Goal: Information Seeking & Learning: Learn about a topic

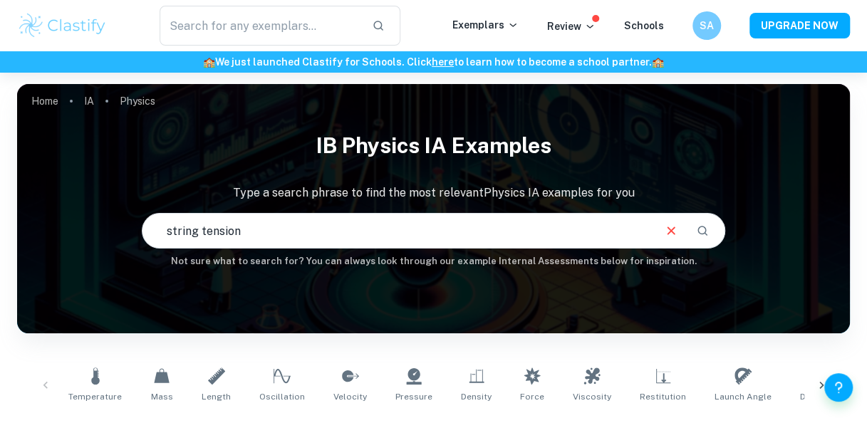
type input "string tension"
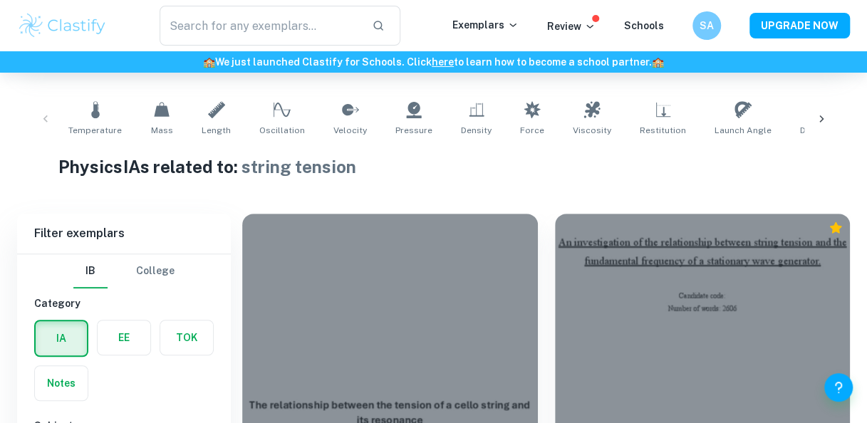
scroll to position [494, 0]
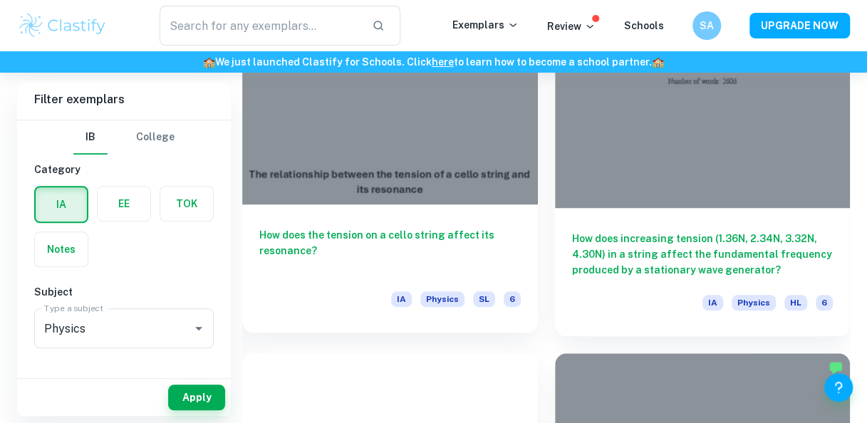
click at [383, 142] on div at bounding box center [390, 94] width 296 height 222
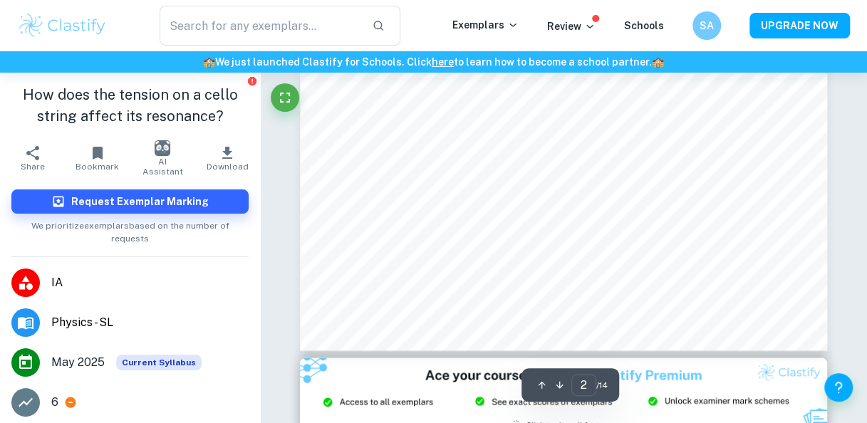
scroll to position [1193, 0]
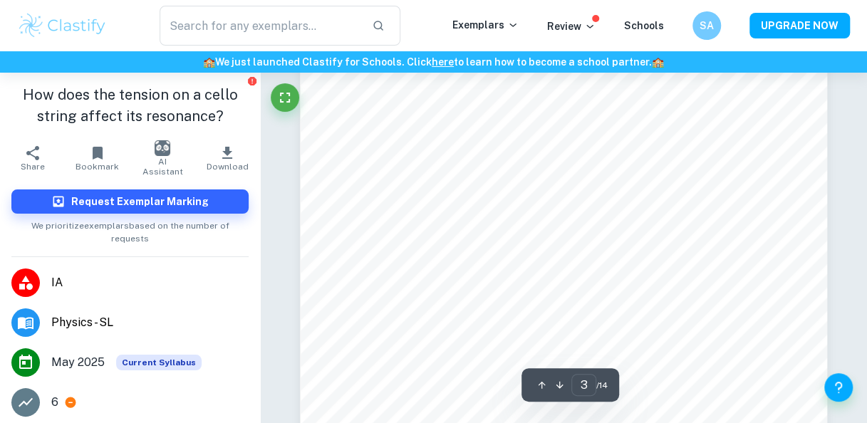
type input "4"
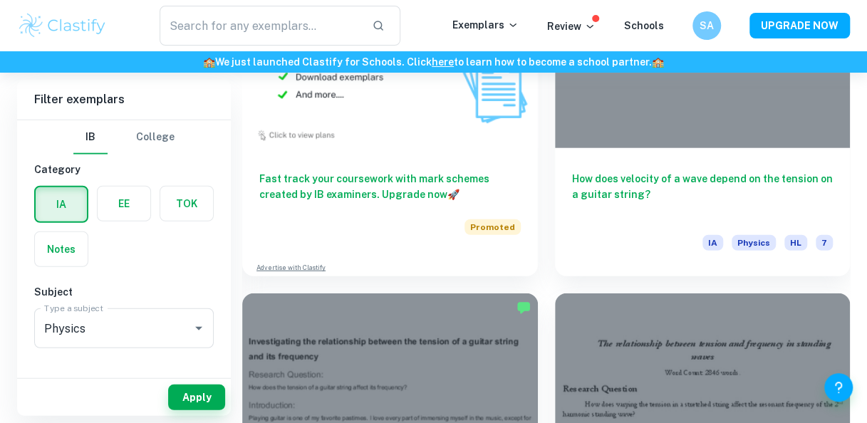
scroll to position [1629, 0]
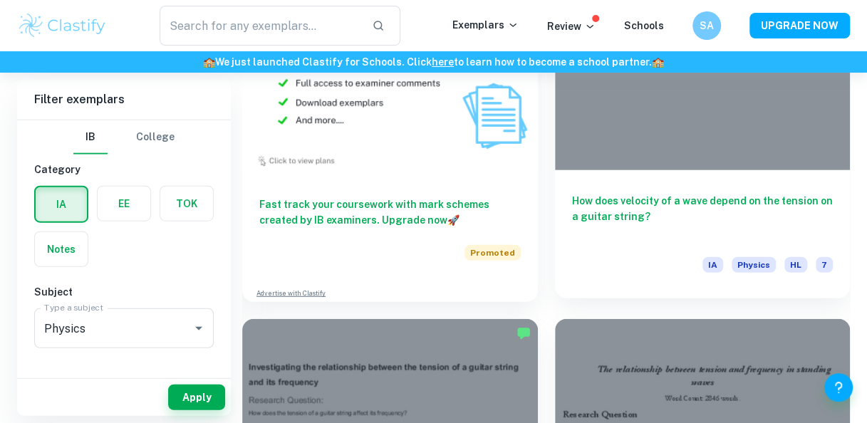
click at [671, 204] on h6 "How does velocity of a wave depend on the tension on a guitar string?" at bounding box center [702, 216] width 261 height 47
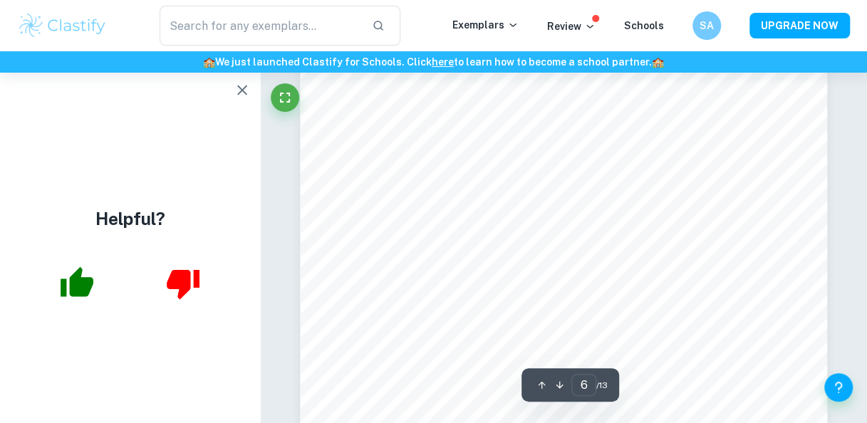
scroll to position [4128, 0]
click at [244, 92] on icon "button" at bounding box center [242, 90] width 10 height 10
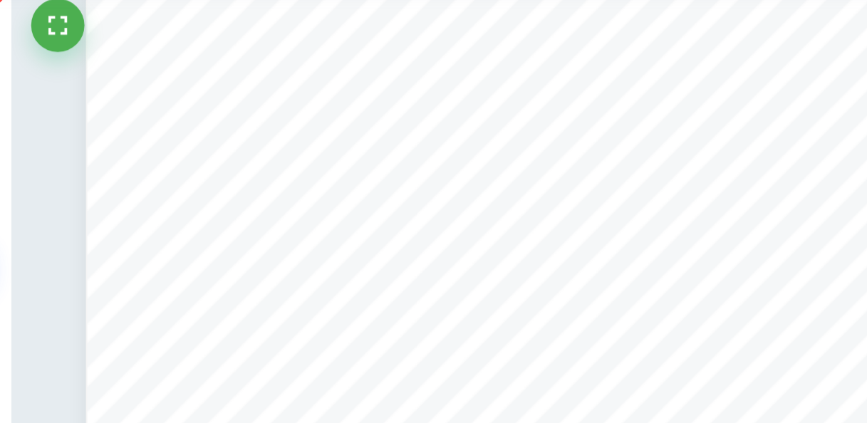
scroll to position [4009, 0]
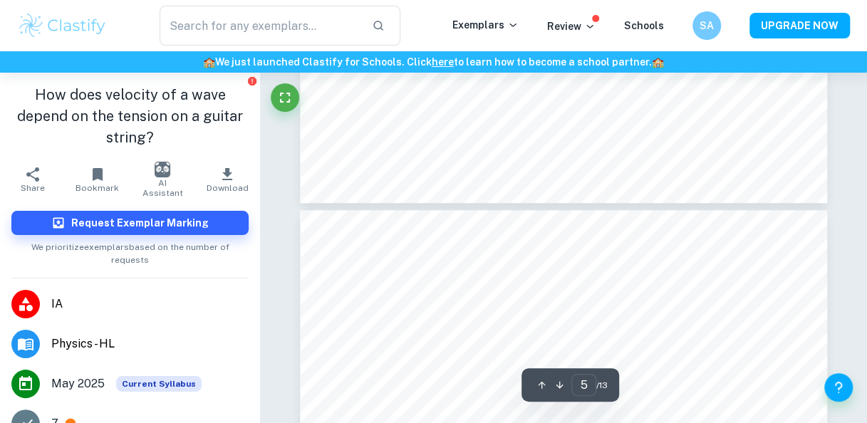
type input "4"
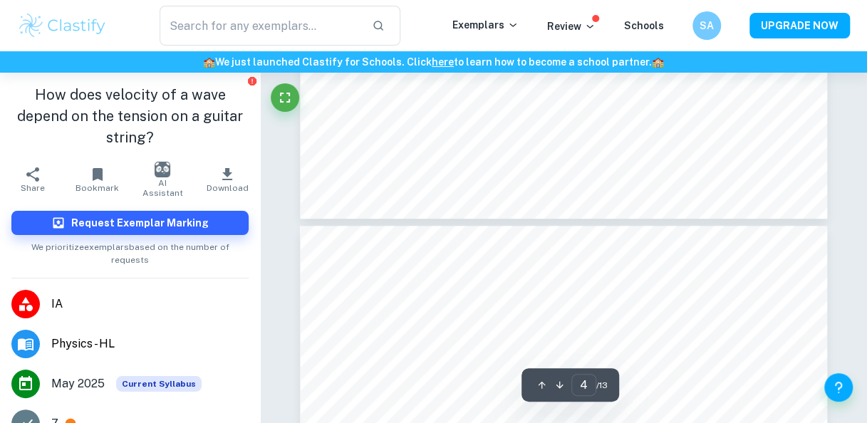
scroll to position [3039, 0]
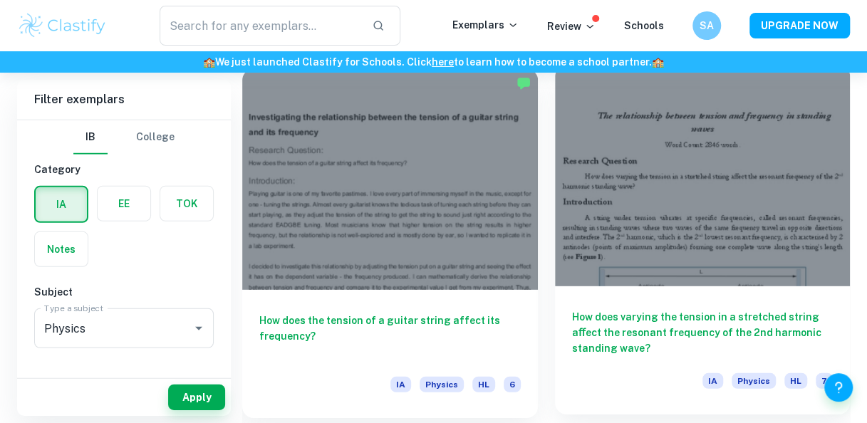
scroll to position [1914, 0]
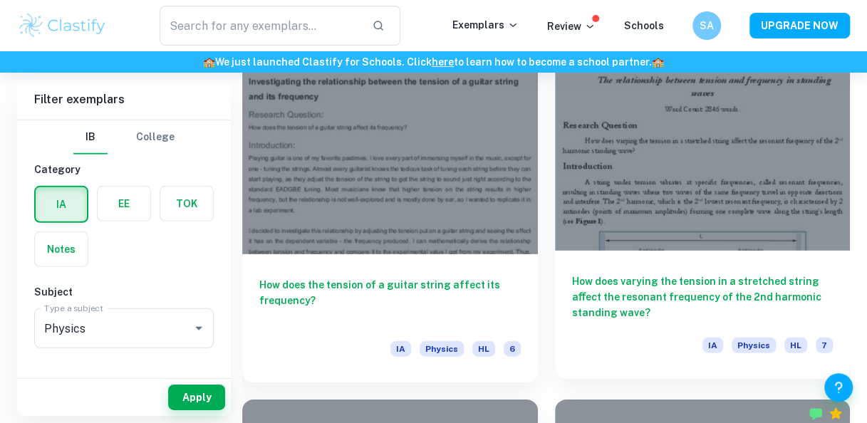
click at [613, 296] on h6 "How does varying the tension in a stretched string aﬀect the resonant frequency…" at bounding box center [702, 297] width 261 height 47
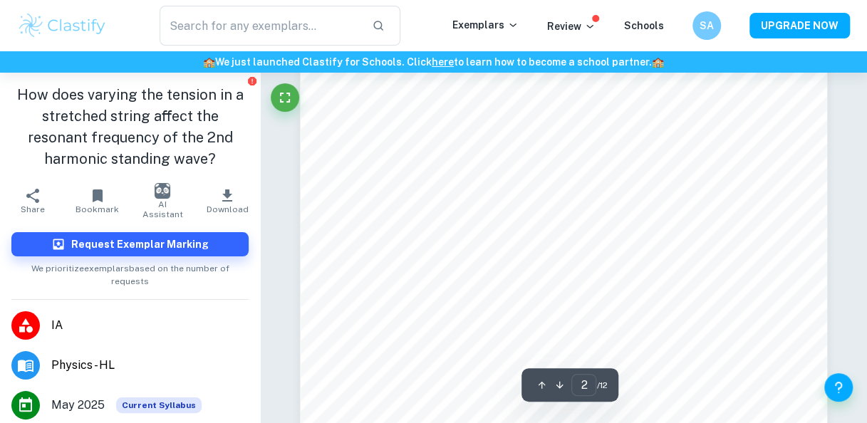
scroll to position [1054, 0]
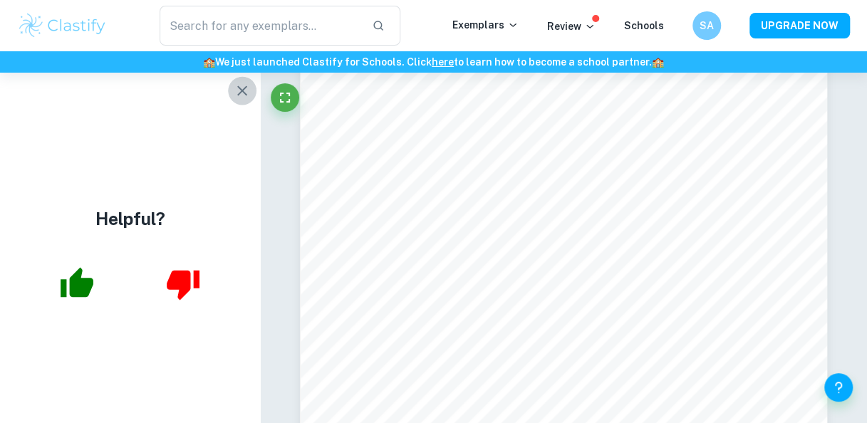
click at [234, 88] on icon "button" at bounding box center [242, 90] width 17 height 17
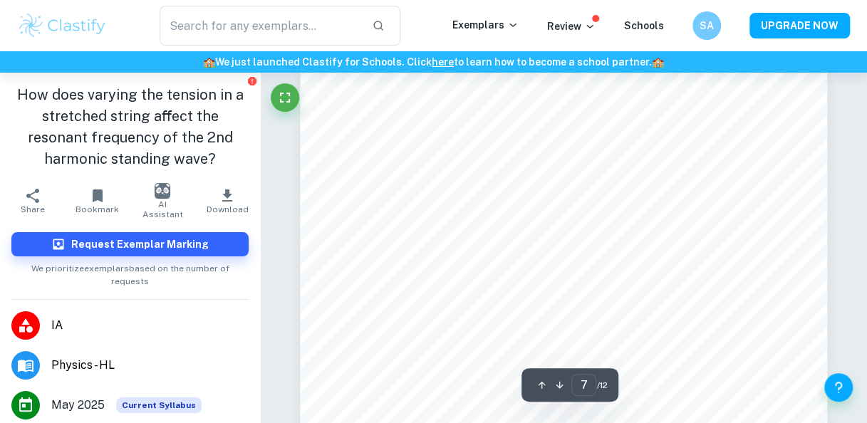
scroll to position [4870, 0]
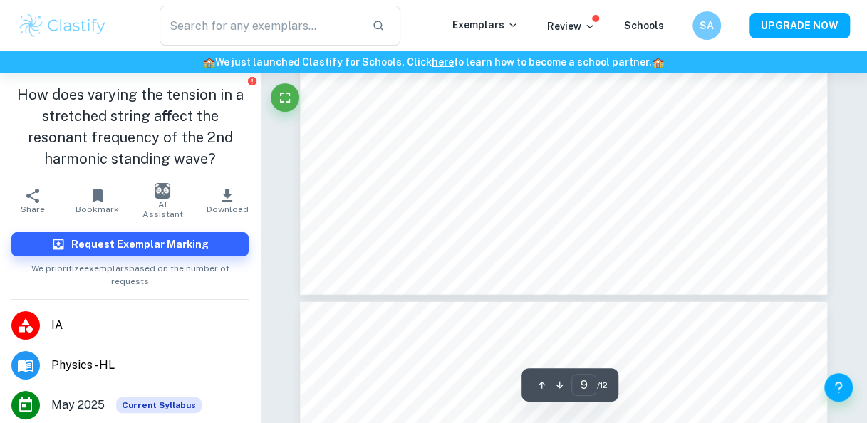
type input "10"
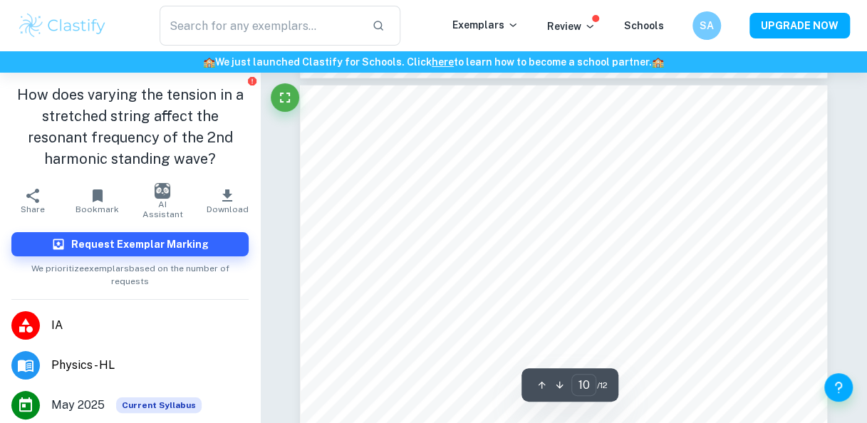
scroll to position [7029, 0]
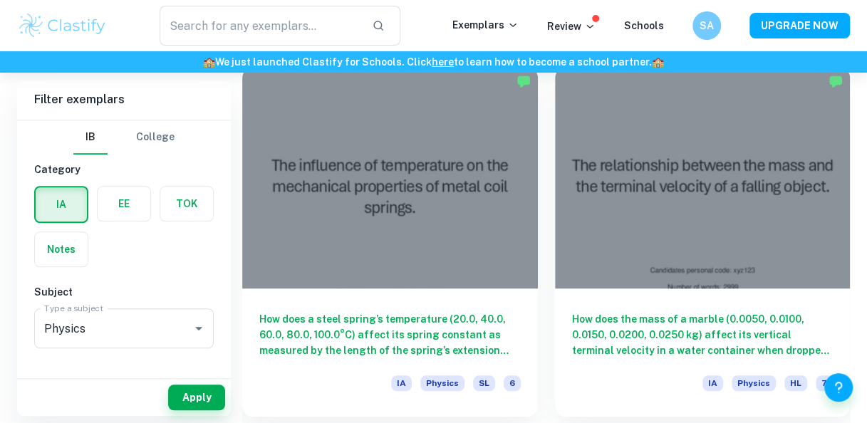
scroll to position [412, 0]
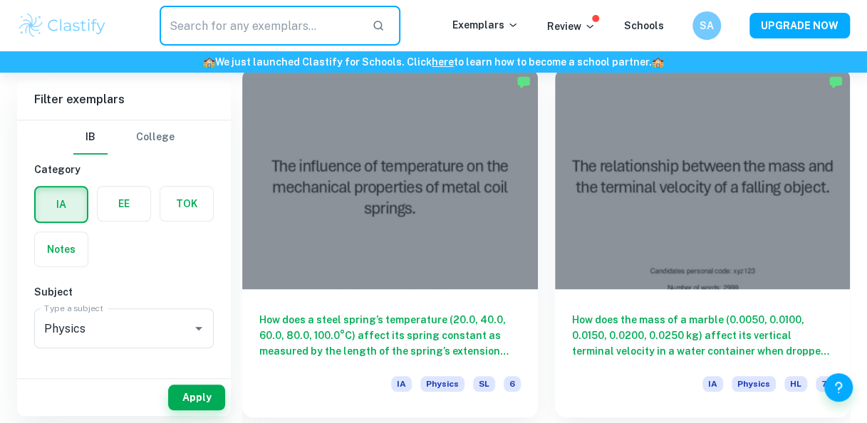
click at [267, 21] on input "text" at bounding box center [261, 26] width 202 height 40
type input "standing wave"
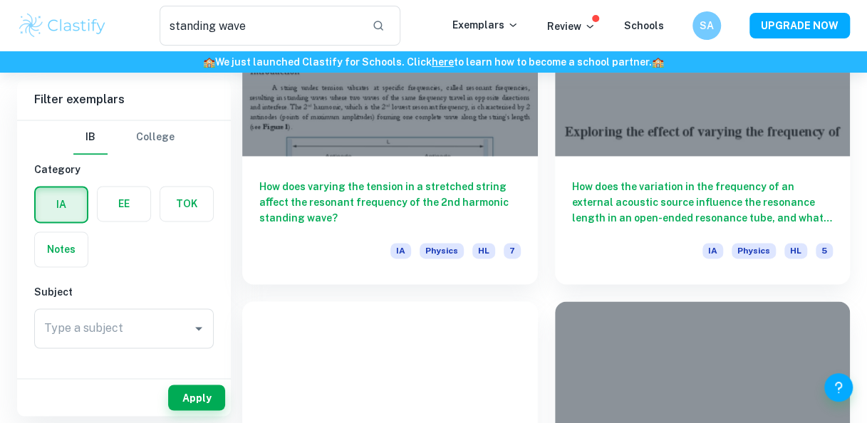
scroll to position [967, 0]
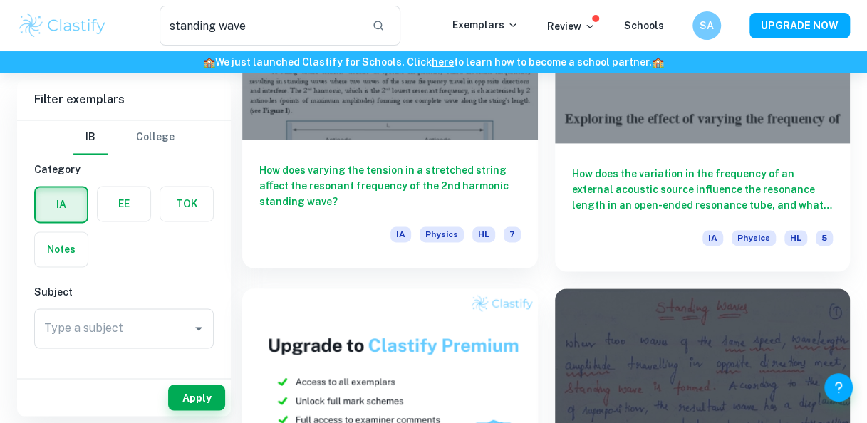
click at [491, 192] on h6 "How does varying the tension in a stretched string aﬀect the resonant frequency…" at bounding box center [389, 185] width 261 height 47
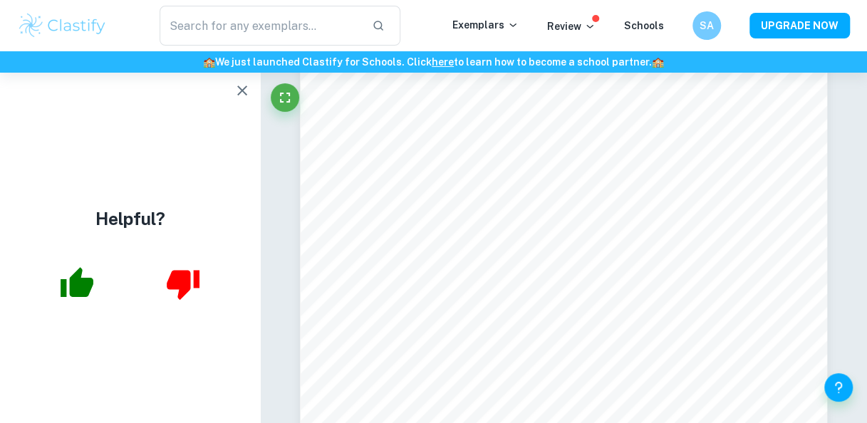
scroll to position [5500, 0]
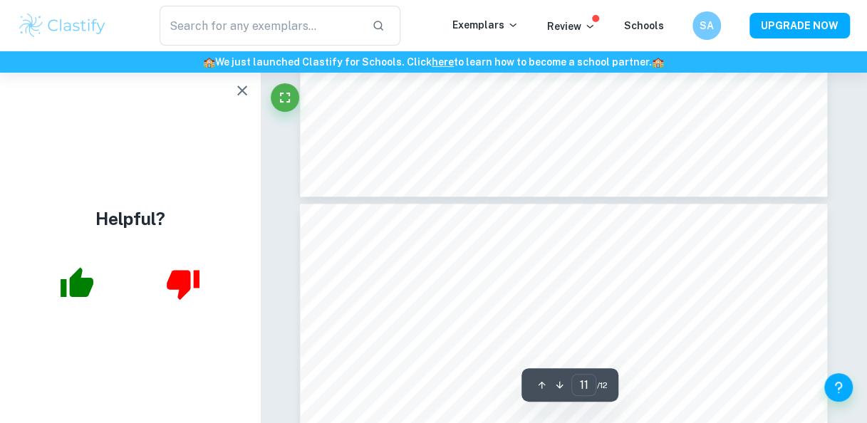
type input "12"
